Goal: Task Accomplishment & Management: Manage account settings

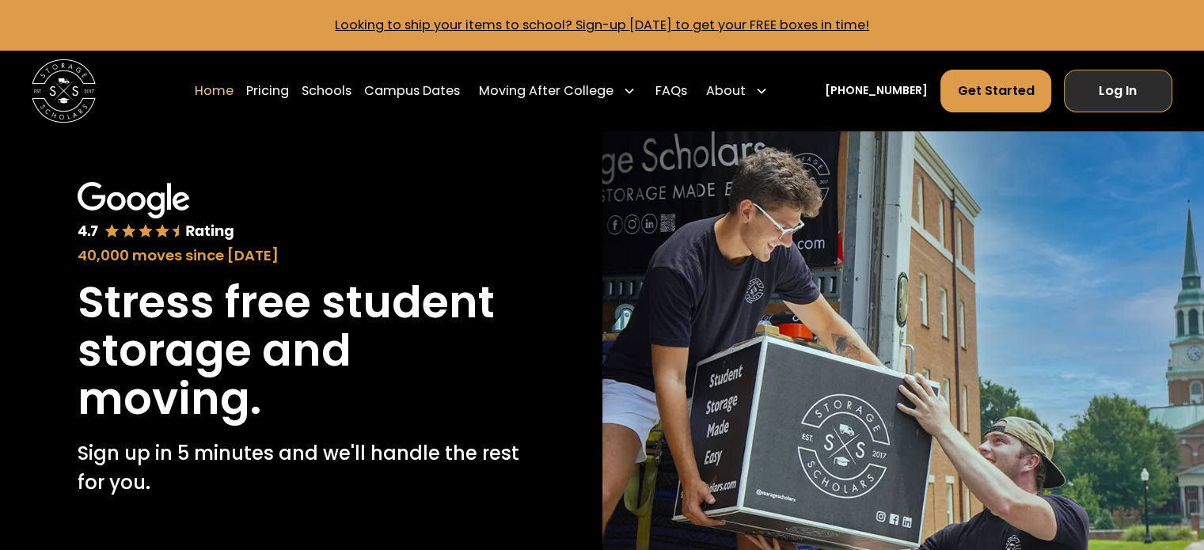
click at [1090, 94] on link "Log In" at bounding box center [1118, 91] width 108 height 43
click at [1086, 86] on link "Log In" at bounding box center [1118, 91] width 108 height 43
click at [1094, 91] on link "Log In" at bounding box center [1118, 91] width 108 height 43
